Goal: Task Accomplishment & Management: Complete application form

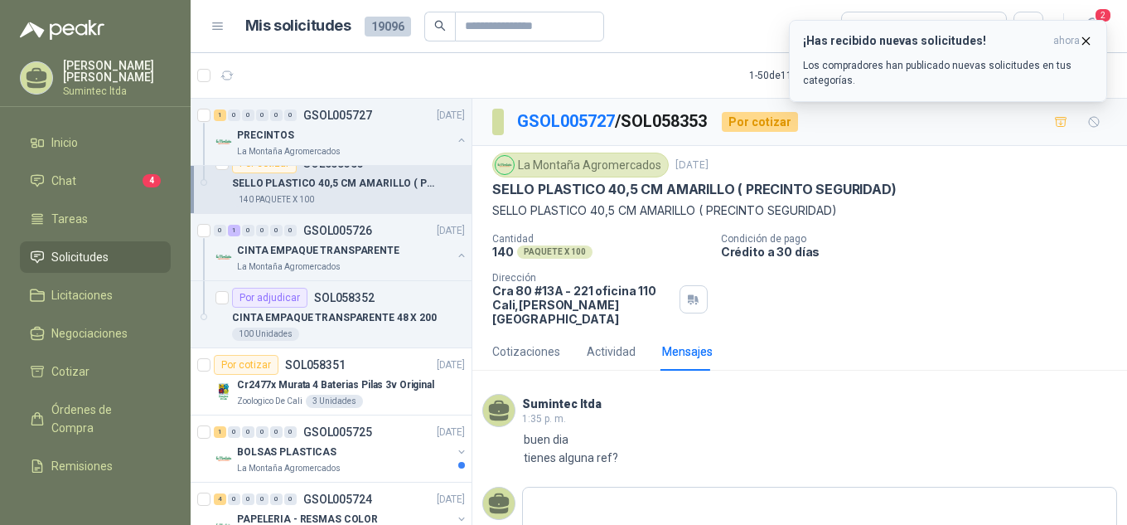
scroll to position [24, 0]
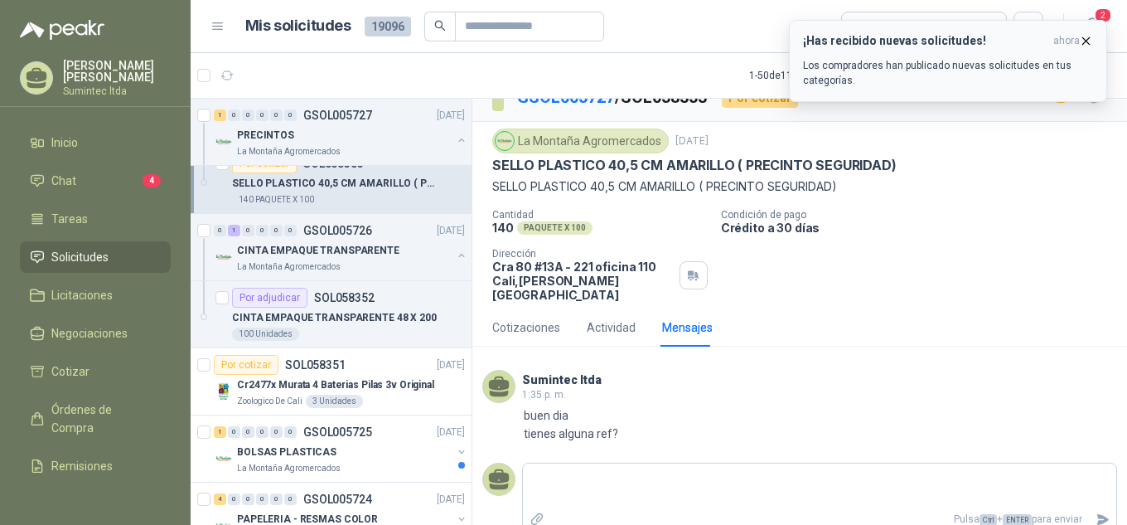
click at [1082, 42] on icon "button" at bounding box center [1086, 41] width 14 height 14
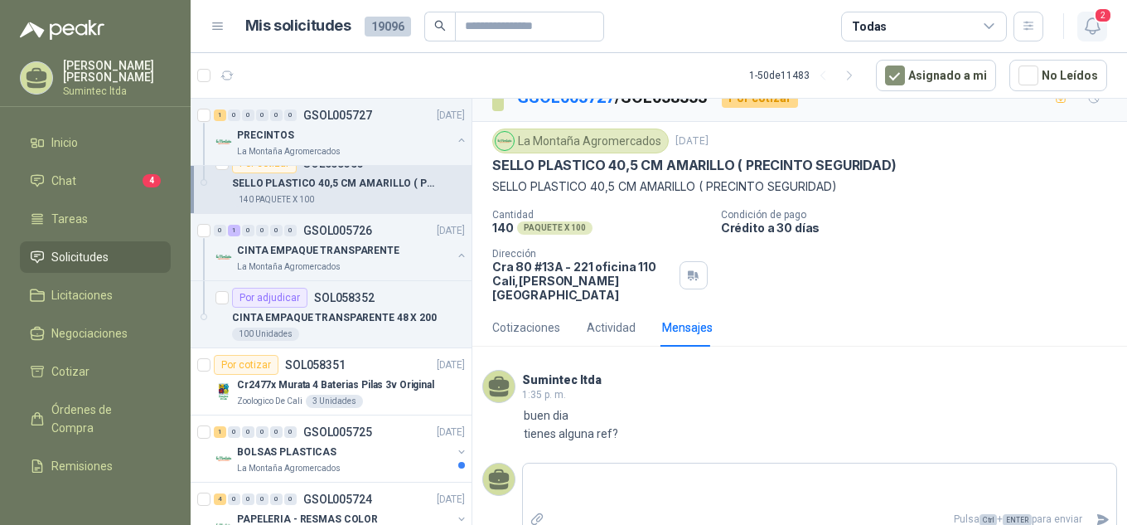
click at [1104, 18] on span "2" at bounding box center [1103, 15] width 18 height 16
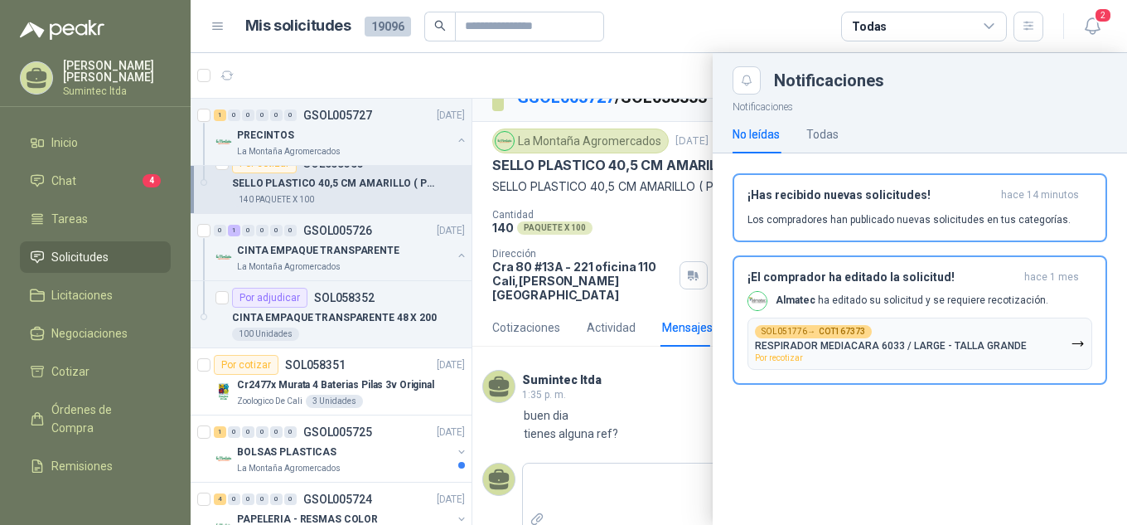
click at [948, 441] on div "Notificaciones No leídas Todas ¡Has recibido nuevas solicitudes! hace 14 minuto…" at bounding box center [920, 309] width 414 height 430
click at [653, 416] on div at bounding box center [659, 289] width 936 height 472
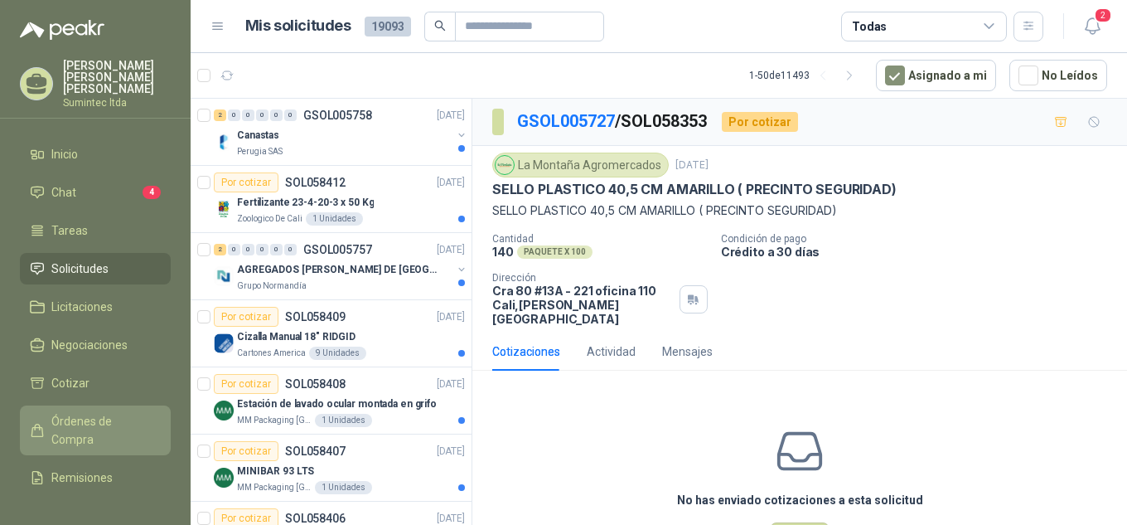
click at [108, 412] on span "Órdenes de Compra" at bounding box center [103, 430] width 104 height 36
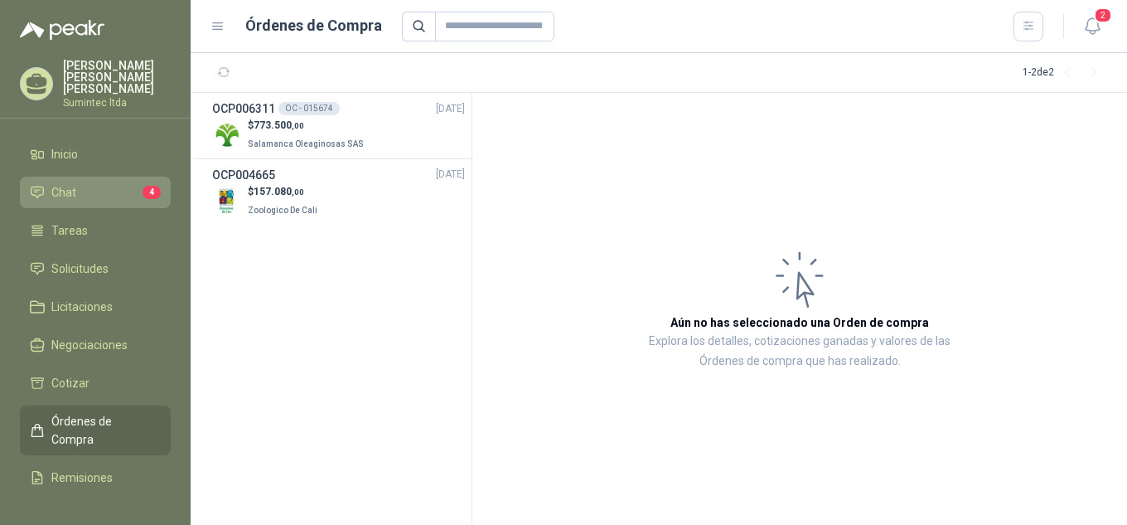
click at [123, 183] on li "Chat 4" at bounding box center [95, 192] width 131 height 18
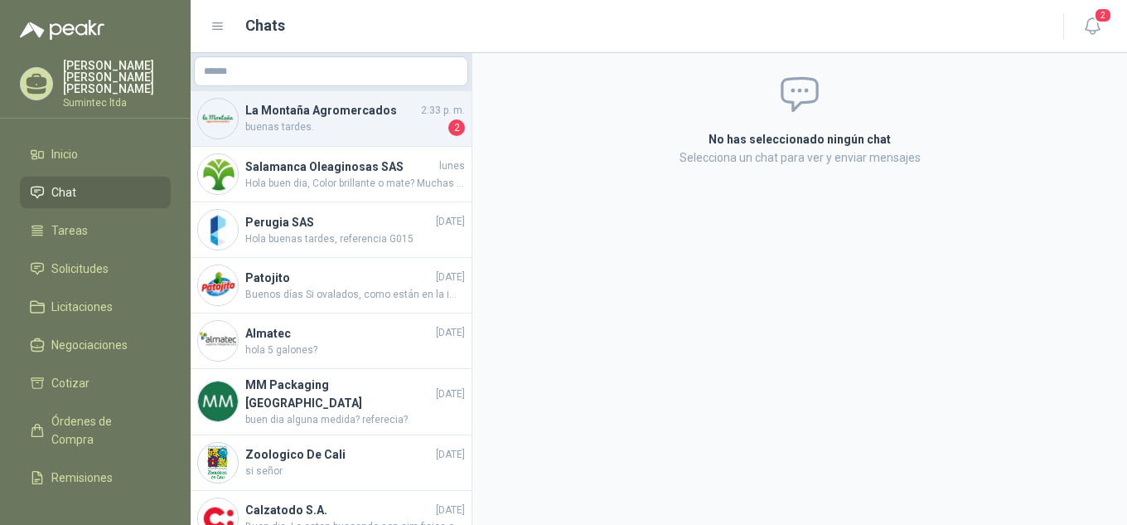
click at [352, 133] on span "buenas tardes." at bounding box center [345, 127] width 200 height 17
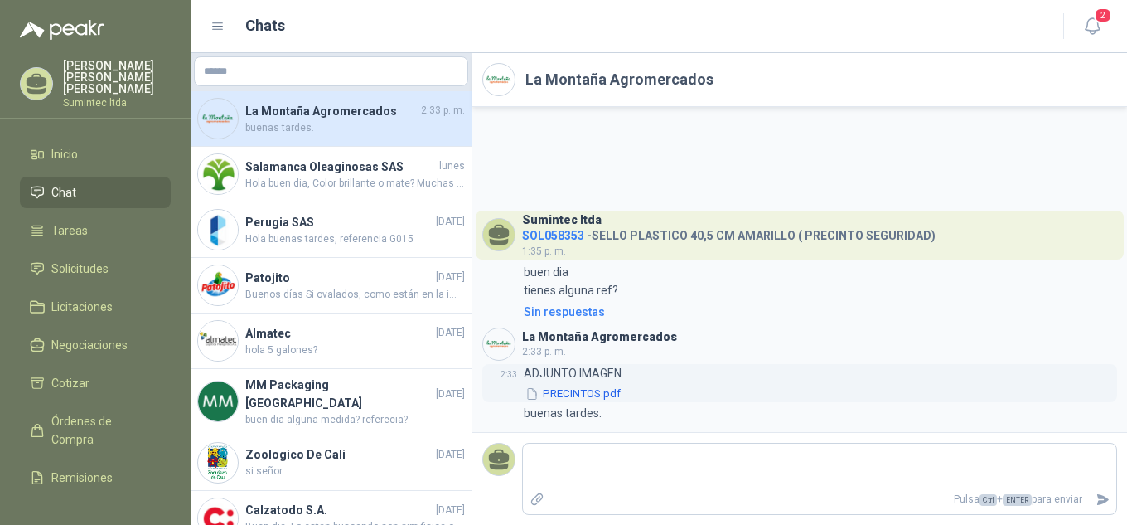
click at [576, 394] on button "PRECINTOS.pdf" at bounding box center [573, 393] width 99 height 17
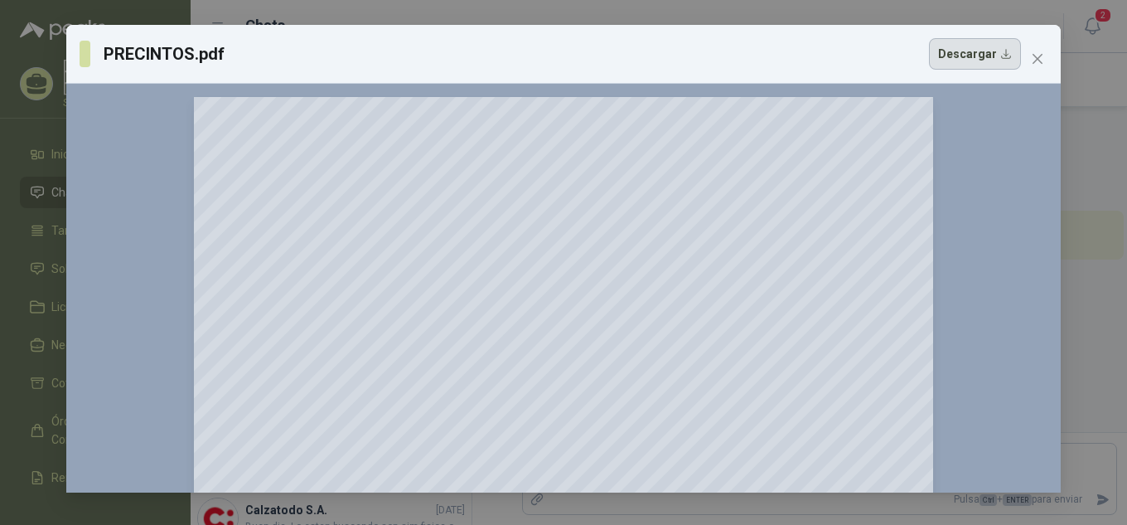
click at [989, 56] on button "Descargar" at bounding box center [975, 53] width 92 height 31
click at [1036, 52] on icon "close" at bounding box center [1037, 58] width 13 height 13
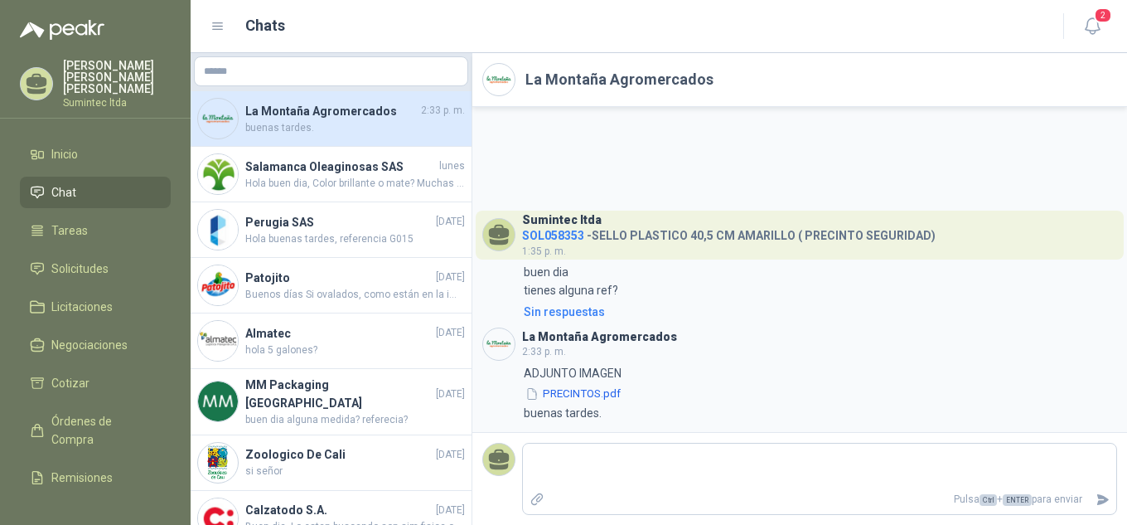
click at [546, 135] on div "Sumintec ltda SOL058353 - SELLO PLASTICO 40,5 CM AMARILLO ( PRECINTO SEGURIDAD)…" at bounding box center [799, 269] width 655 height 325
click at [556, 234] on span "SOL058353" at bounding box center [553, 235] width 62 height 13
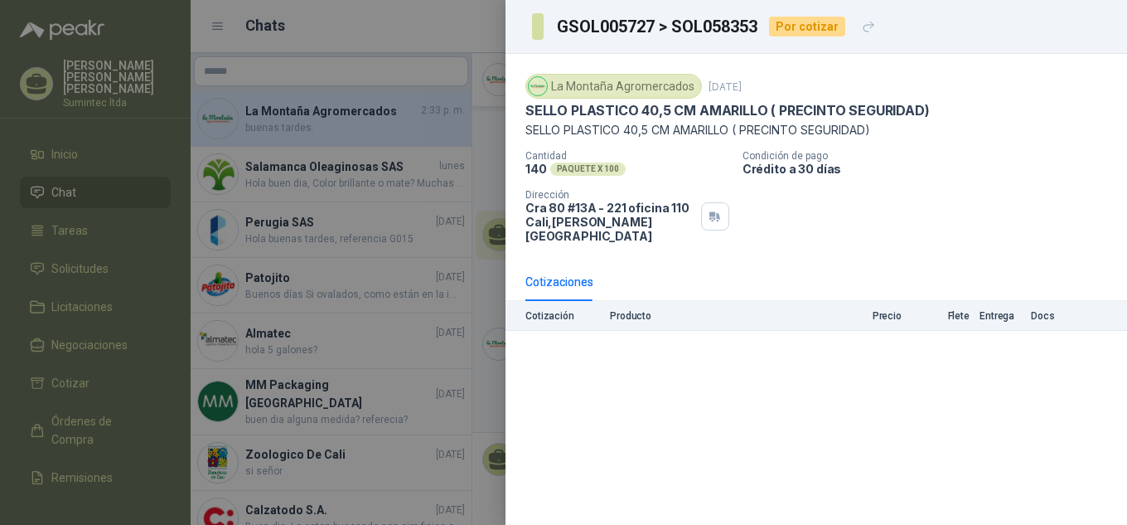
click at [666, 336] on div "La Montaña Agromercados 2 oct, 2025 SELLO PLASTICO 40,5 CM AMARILLO ( PRECINTO …" at bounding box center [816, 289] width 622 height 471
click at [529, 346] on div "La Montaña Agromercados 2 oct, 2025 SELLO PLASTICO 40,5 CM AMARILLO ( PRECINTO …" at bounding box center [816, 289] width 622 height 471
click at [820, 27] on div "Por cotizar" at bounding box center [807, 27] width 76 height 20
click at [862, 31] on icon "button" at bounding box center [869, 27] width 14 height 14
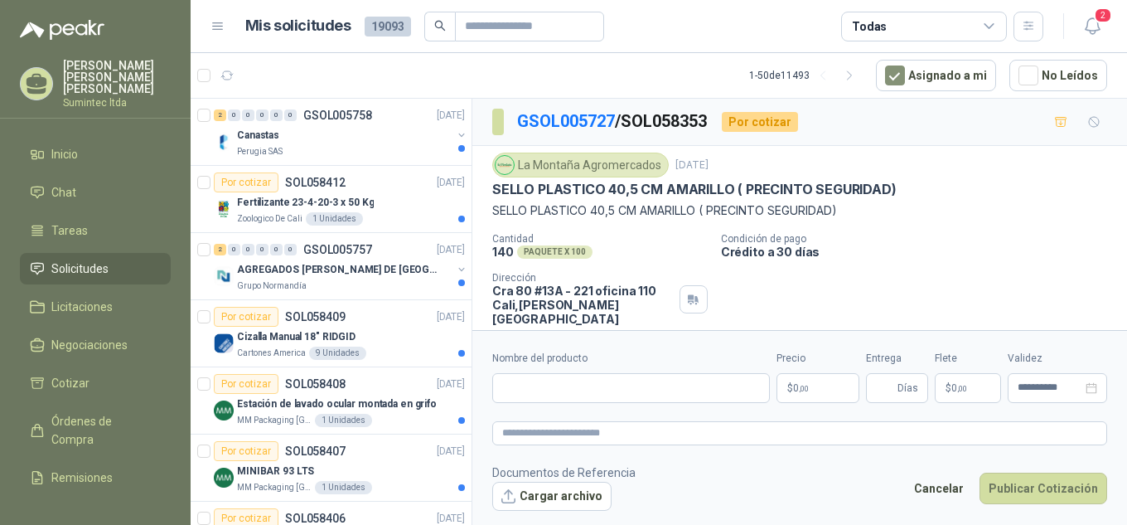
click at [540, 191] on p "SELLO PLASTICO 40,5 CM AMARILLO ( PRECINTO SEGURIDAD)" at bounding box center [694, 189] width 404 height 17
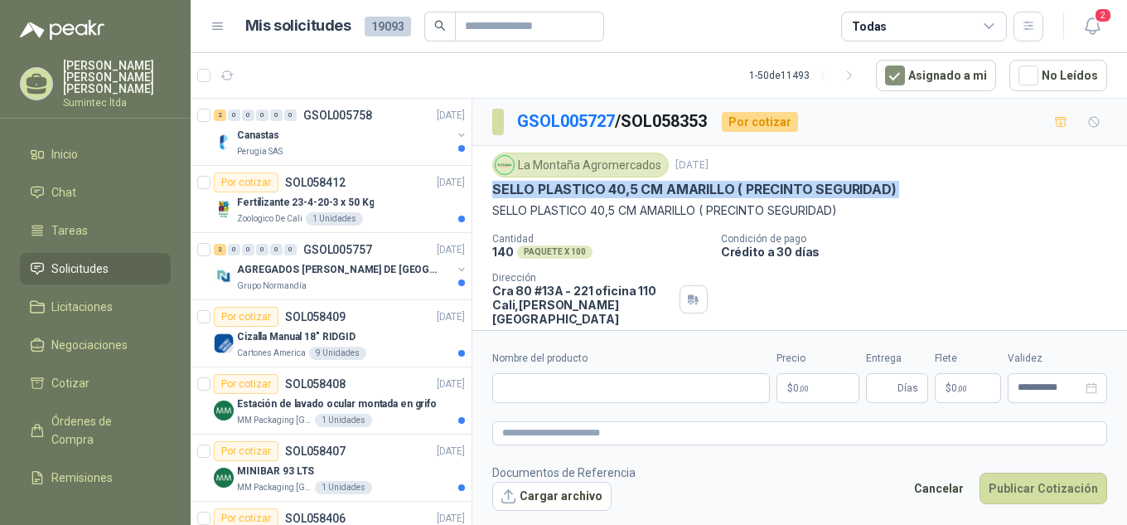
click at [540, 191] on p "SELLO PLASTICO 40,5 CM AMARILLO ( PRECINTO SEGURIDAD)" at bounding box center [694, 189] width 404 height 17
copy p "SELLO PLASTICO 40,5 CM AMARILLO ( PRECINTO SEGURIDAD)"
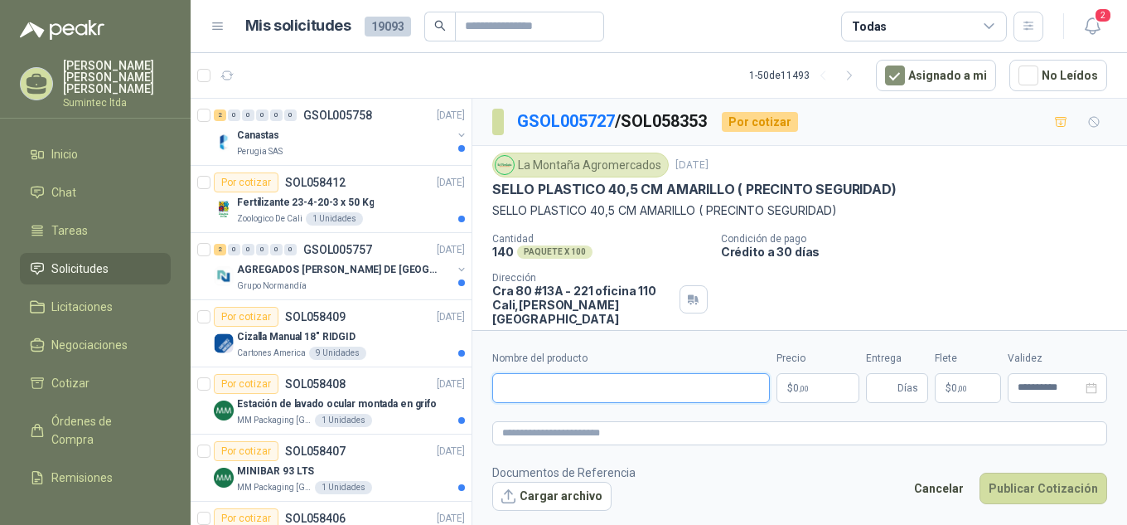
click at [632, 385] on input "Nombre del producto" at bounding box center [631, 388] width 278 height 30
paste input "**********"
type input "**********"
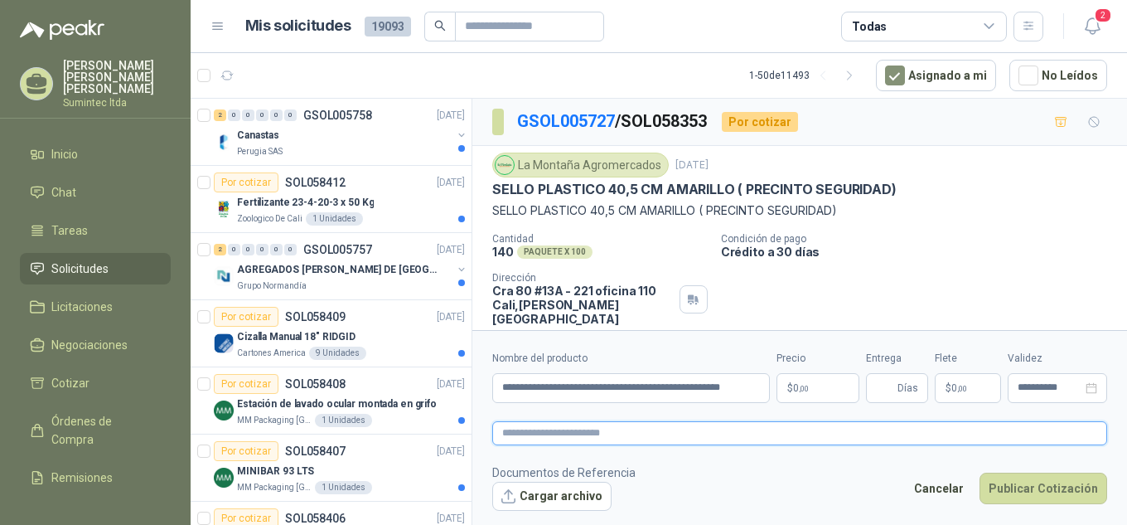
click at [631, 433] on textarea at bounding box center [799, 433] width 615 height 24
paste textarea "**********"
type textarea "**********"
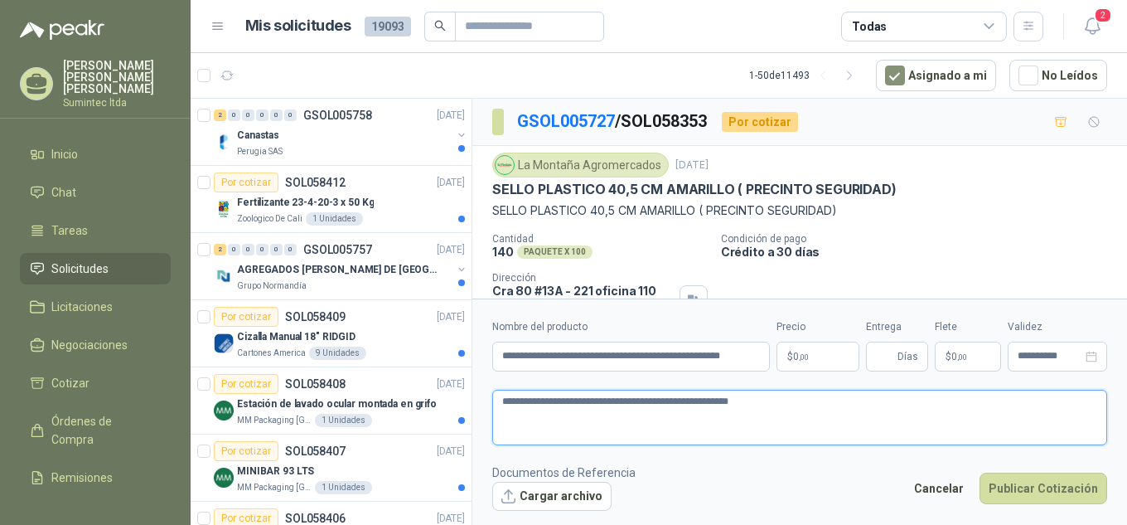
type textarea "**********"
click at [814, 356] on p "$ 0 ,00" at bounding box center [817, 356] width 83 height 30
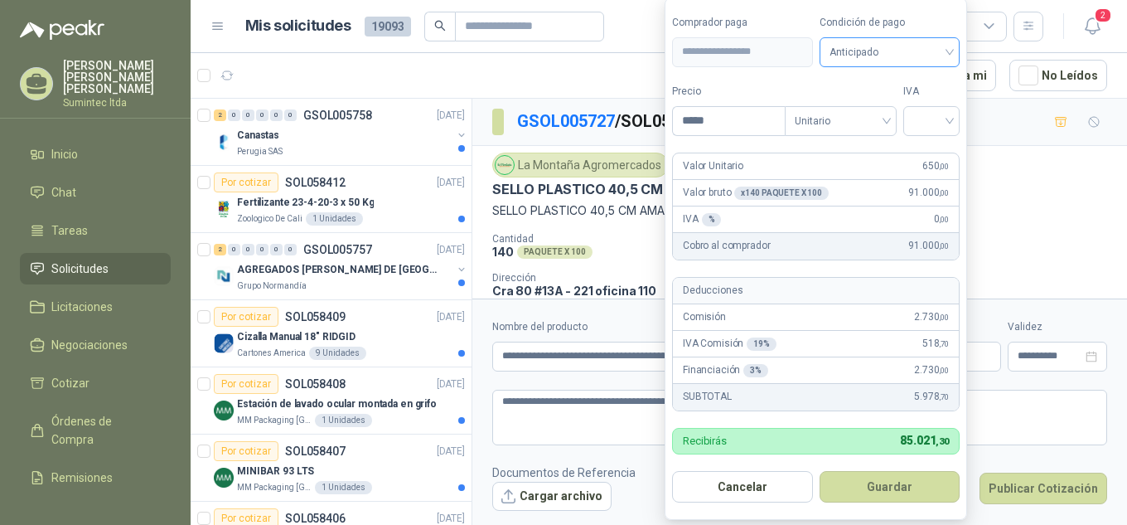
click at [924, 60] on span "Anticipado" at bounding box center [889, 52] width 121 height 25
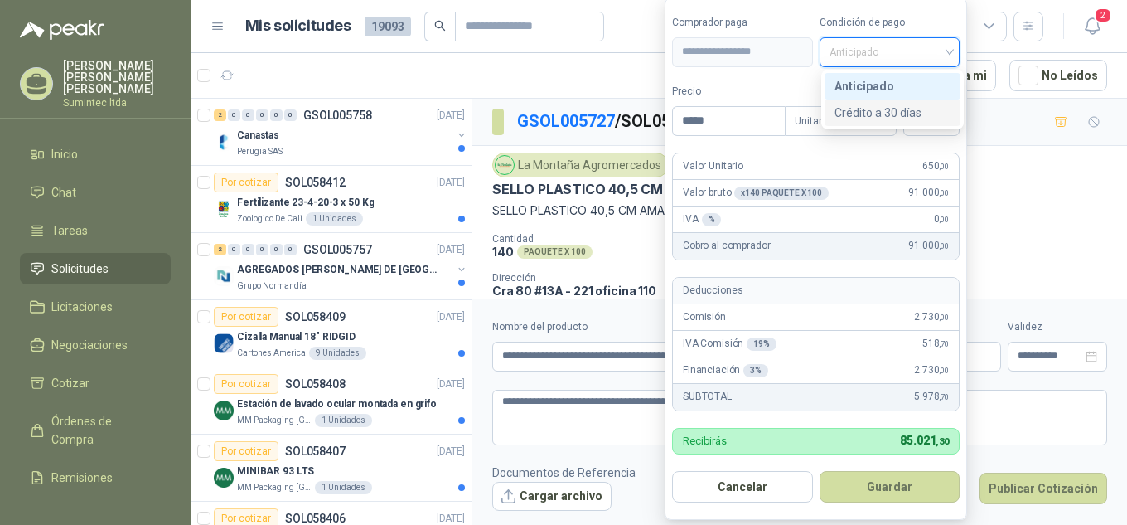
click at [932, 109] on div "Crédito a 30 días" at bounding box center [892, 113] width 116 height 18
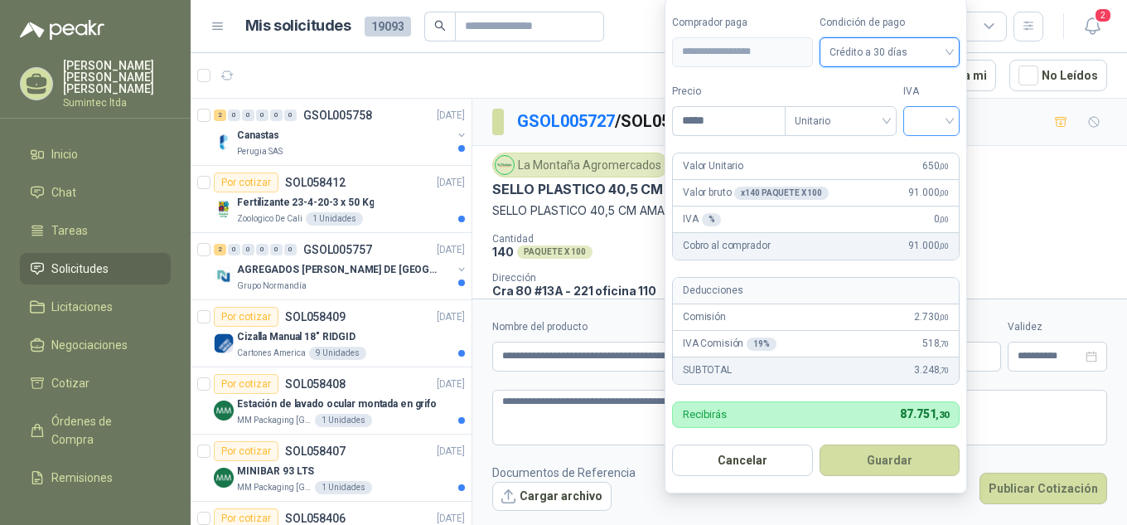
click at [931, 124] on input "search" at bounding box center [931, 119] width 36 height 25
click at [930, 148] on div "19%" at bounding box center [935, 155] width 31 height 18
drag, startPoint x: 726, startPoint y: 126, endPoint x: 624, endPoint y: 111, distance: 103.0
click at [624, 111] on body "Melanie Veles Lopez Sumintec ltda Inicio Chat Tareas Solicitudes Licitaciones N…" at bounding box center [563, 262] width 1127 height 525
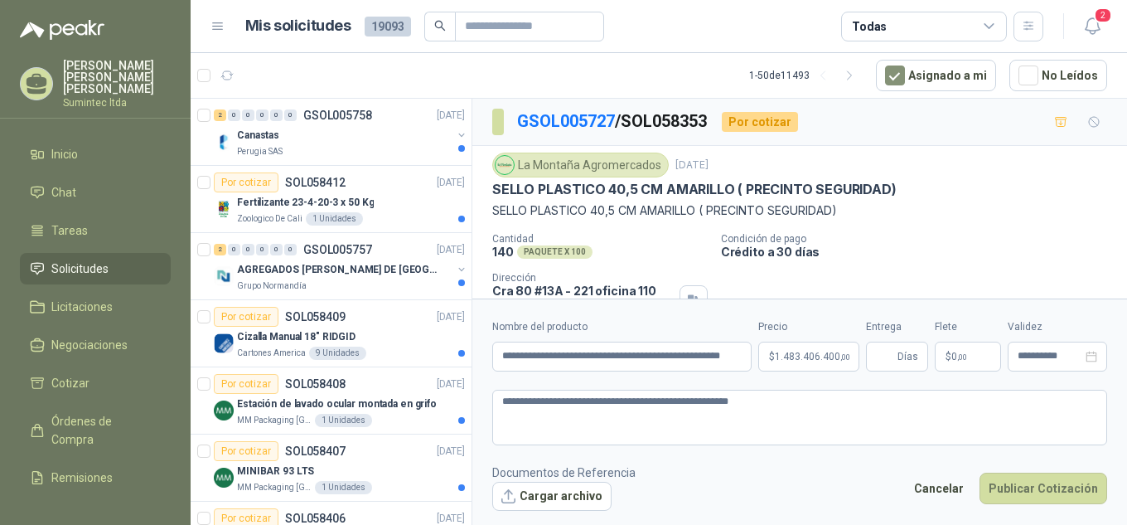
click at [1002, 157] on div "La Montaña Agromercados 2 oct, 2025" at bounding box center [799, 164] width 615 height 25
click at [817, 355] on body "Melanie Veles Lopez Sumintec ltda Inicio Chat Tareas Solicitudes Licitaciones N…" at bounding box center [563, 262] width 1127 height 525
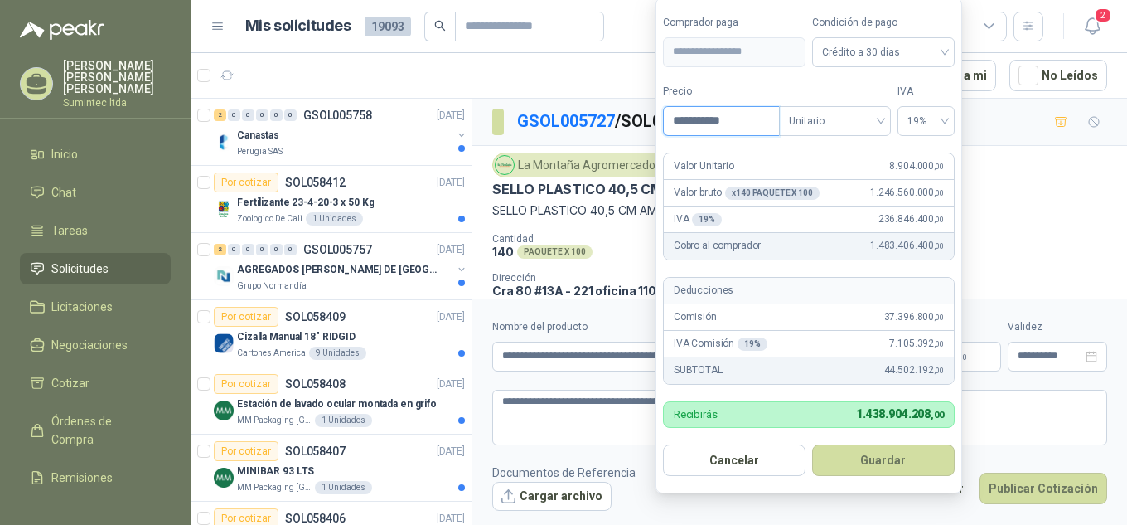
click at [741, 113] on input "**********" at bounding box center [721, 121] width 115 height 28
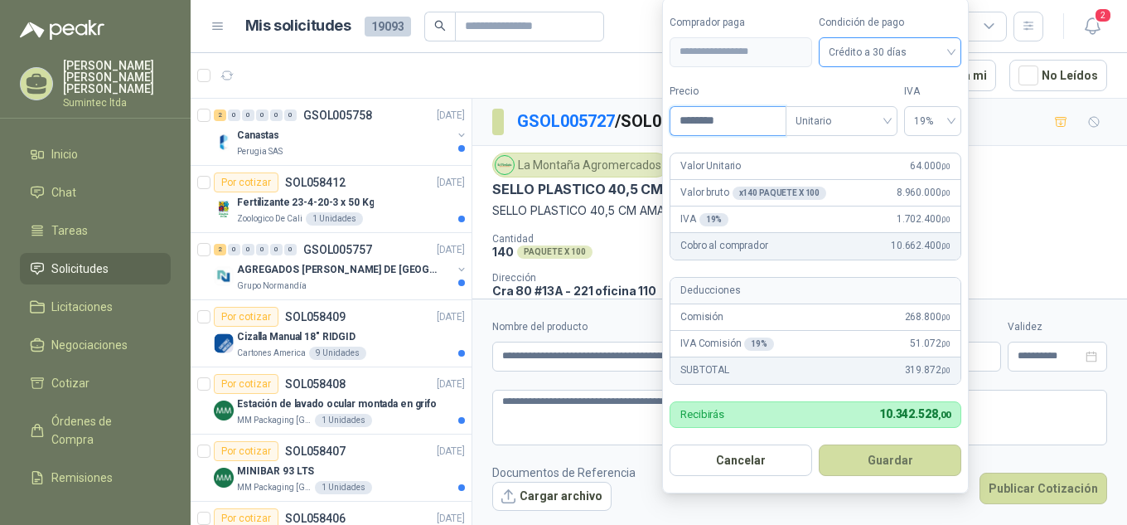
click at [904, 57] on span "Crédito a 30 días" at bounding box center [890, 52] width 123 height 25
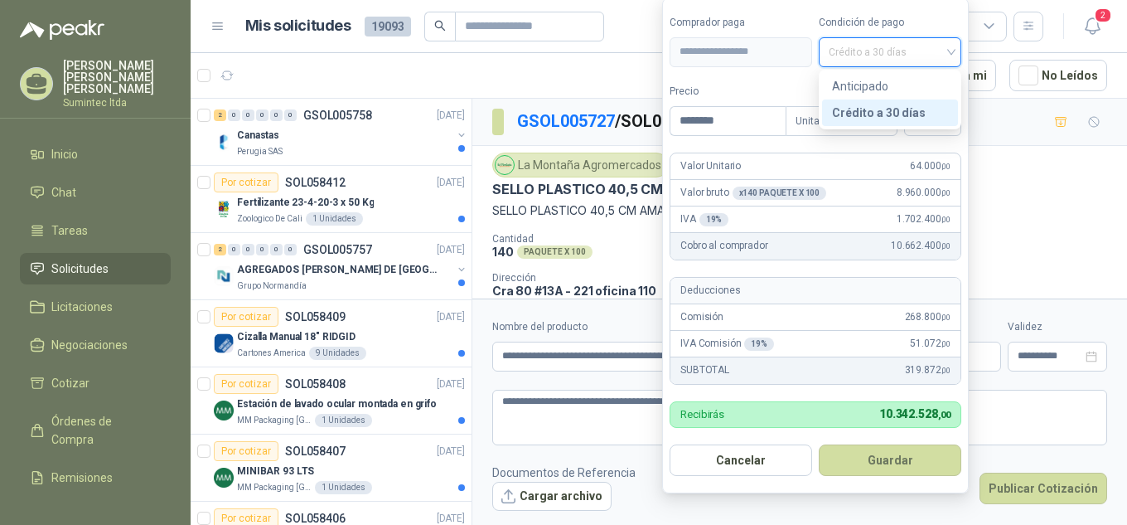
click at [907, 109] on div "Crédito a 30 días" at bounding box center [890, 113] width 116 height 18
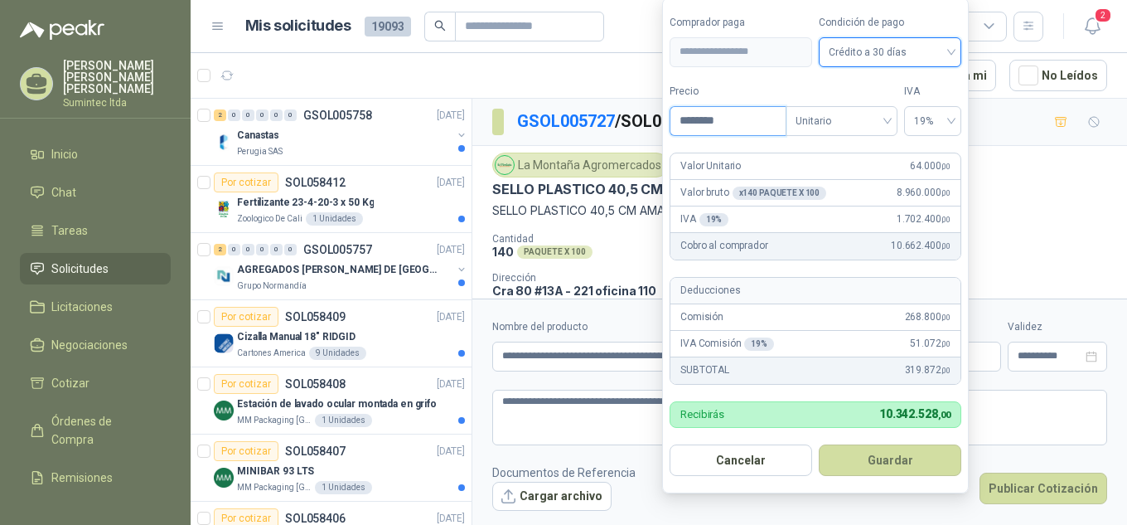
click at [779, 123] on input "********" at bounding box center [727, 121] width 115 height 28
type input "********"
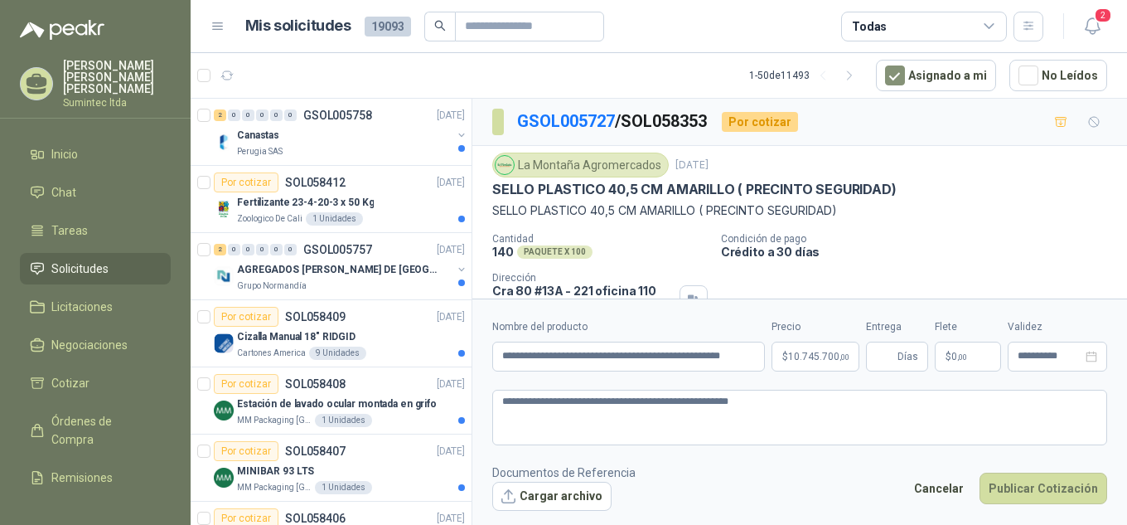
click at [1013, 151] on div "La Montaña Agromercados 2 oct, 2025 SELLO PLASTICO 40,5 CM AMARILLO ( PRECINTO …" at bounding box center [799, 239] width 655 height 186
click at [820, 351] on body "Melanie Veles Lopez Sumintec ltda Inicio Chat Tareas Solicitudes Licitaciones N…" at bounding box center [563, 262] width 1127 height 525
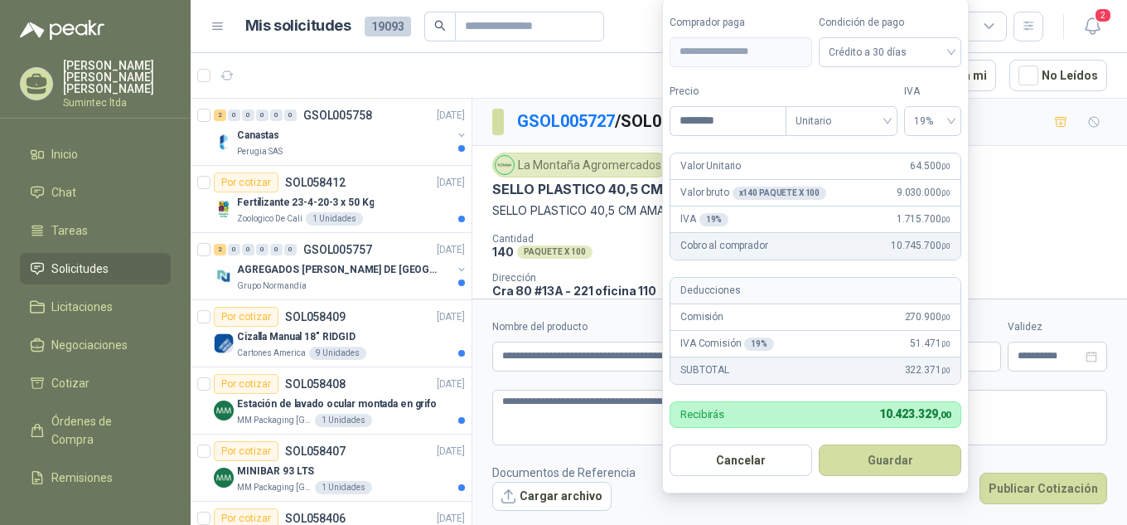
click at [1053, 248] on p "Crédito a 30 días" at bounding box center [920, 251] width 399 height 14
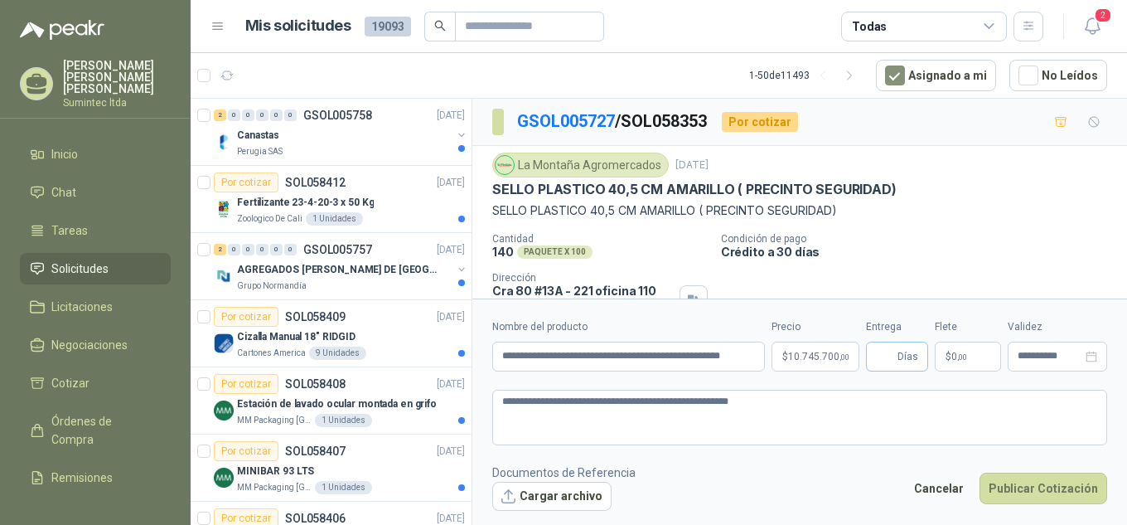
click at [907, 356] on span "Días" at bounding box center [907, 356] width 21 height 28
type input "*"
click at [984, 265] on div "Cantidad 140 PAQUETE X 100 Condición de pago Crédito a 30 días Dirección Cra 80…" at bounding box center [799, 279] width 615 height 93
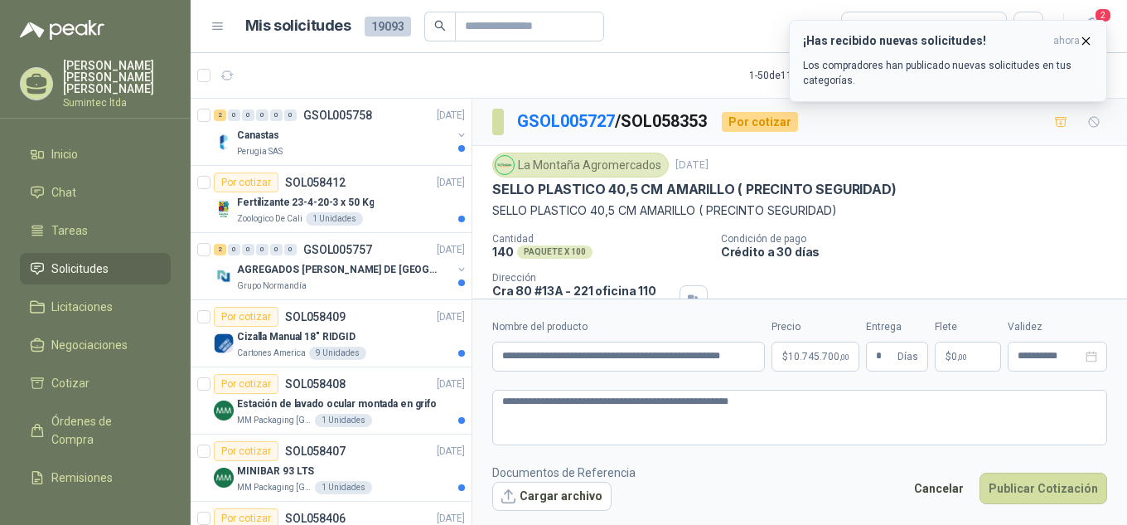
click at [1084, 40] on icon "button" at bounding box center [1086, 41] width 14 height 14
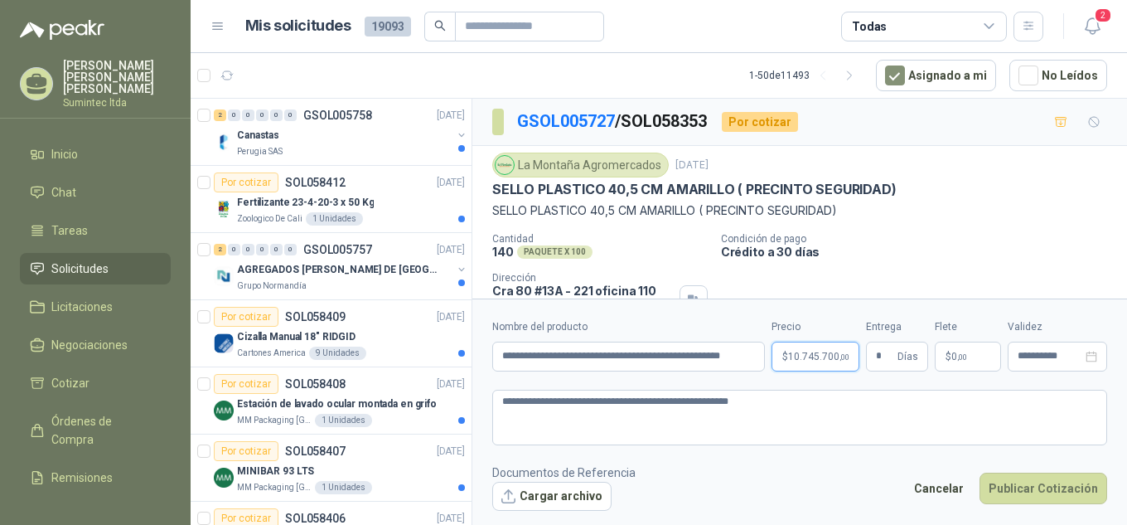
click at [807, 355] on body "Melanie Veles Lopez Sumintec ltda Inicio Chat Tareas Solicitudes Licitaciones N…" at bounding box center [563, 262] width 1127 height 525
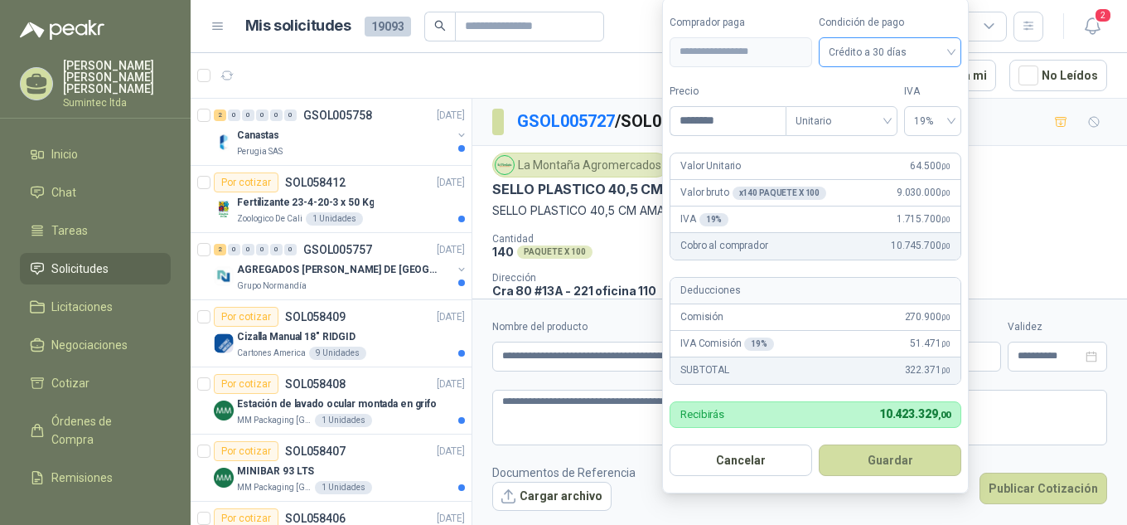
click at [847, 49] on span "Crédito a 30 días" at bounding box center [890, 52] width 123 height 25
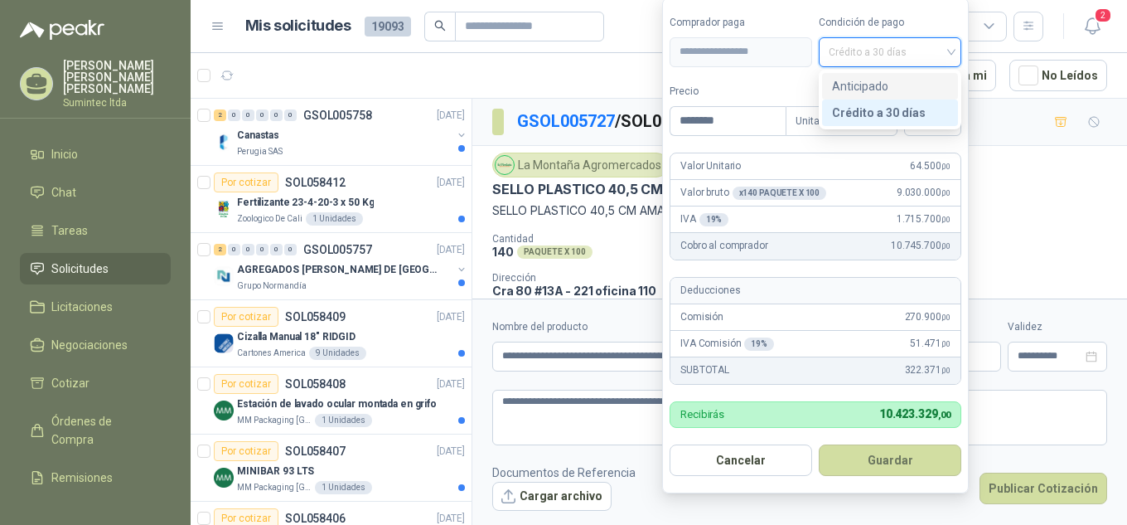
click at [864, 88] on div "Anticipado" at bounding box center [890, 86] width 116 height 18
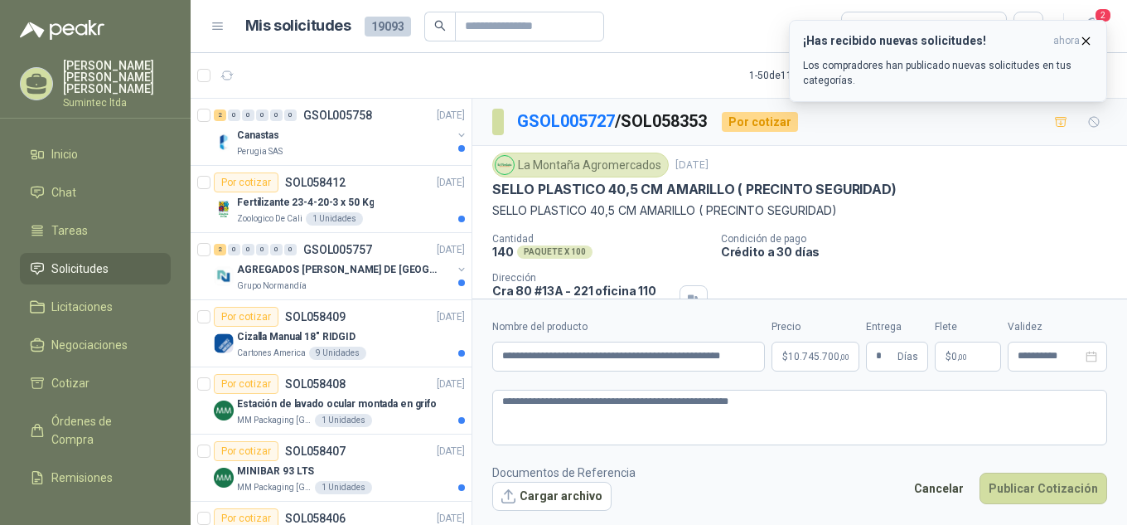
click at [1086, 38] on icon "button" at bounding box center [1086, 41] width 14 height 14
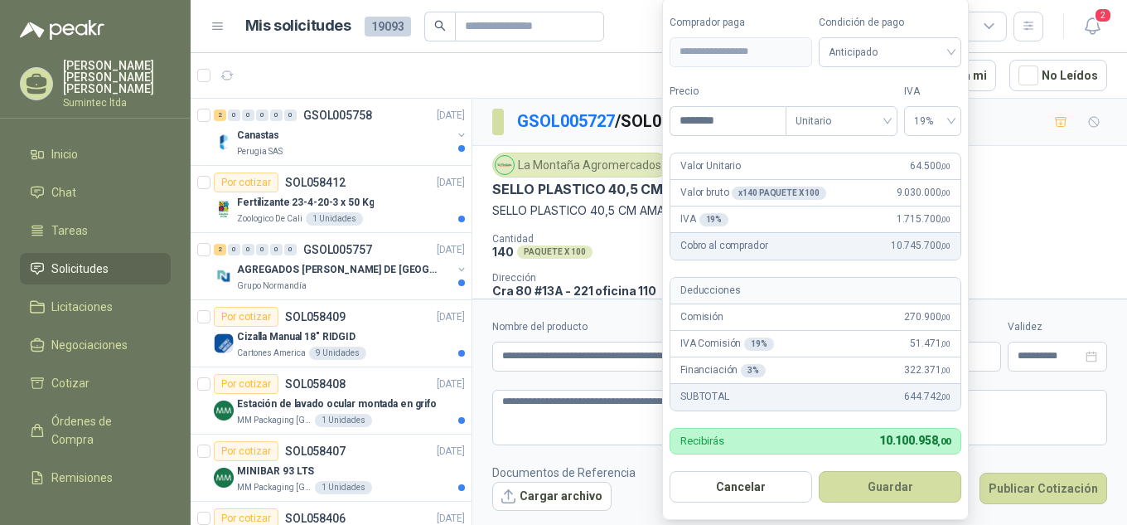
click at [825, 360] on body "Melanie Veles Lopez Sumintec ltda Inicio Chat Tareas Solicitudes Licitaciones N…" at bounding box center [563, 262] width 1127 height 525
click at [321, 142] on div "Canastas" at bounding box center [344, 135] width 215 height 20
